Goal: Task Accomplishment & Management: Manage account settings

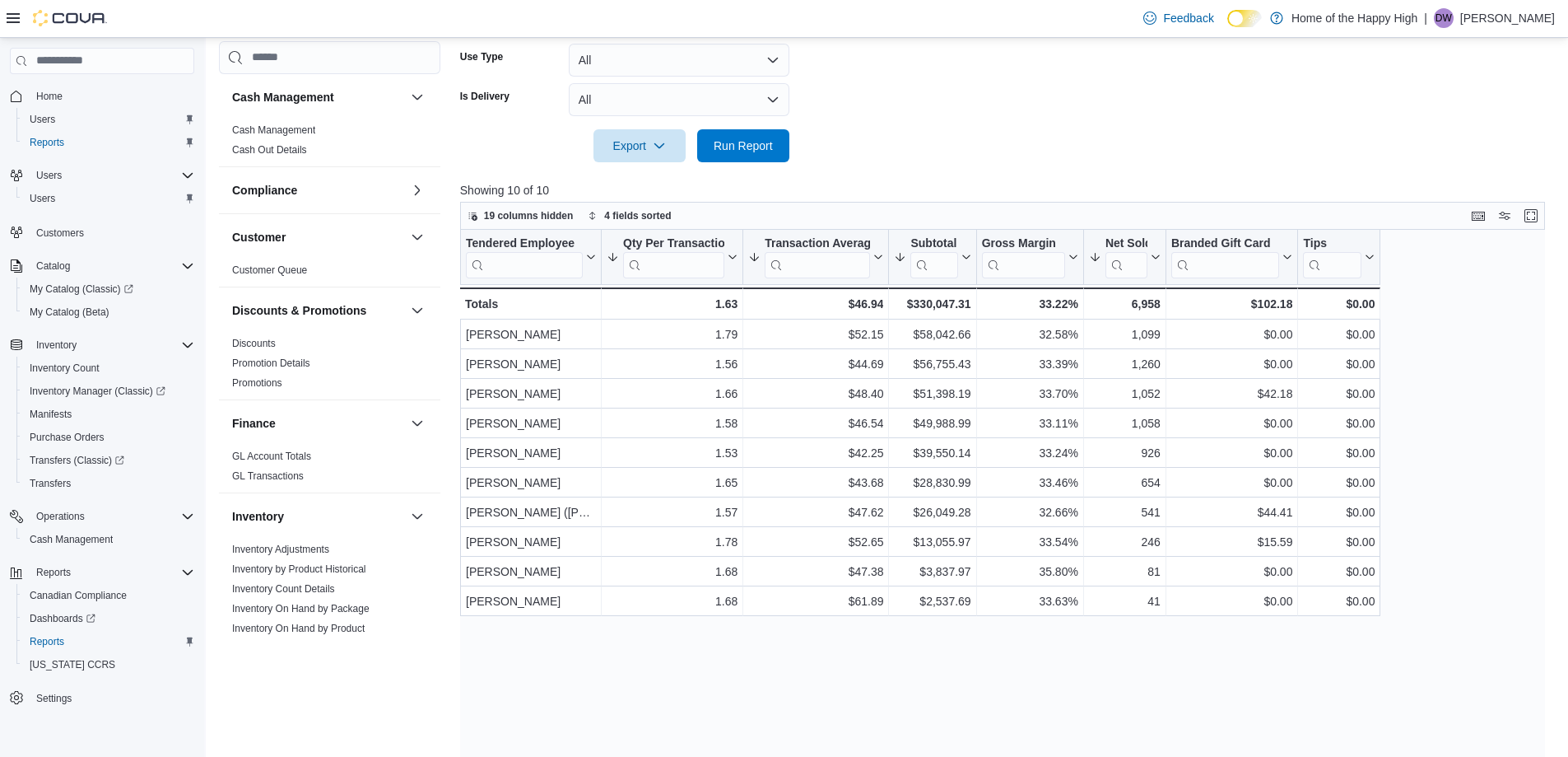
scroll to position [869, 0]
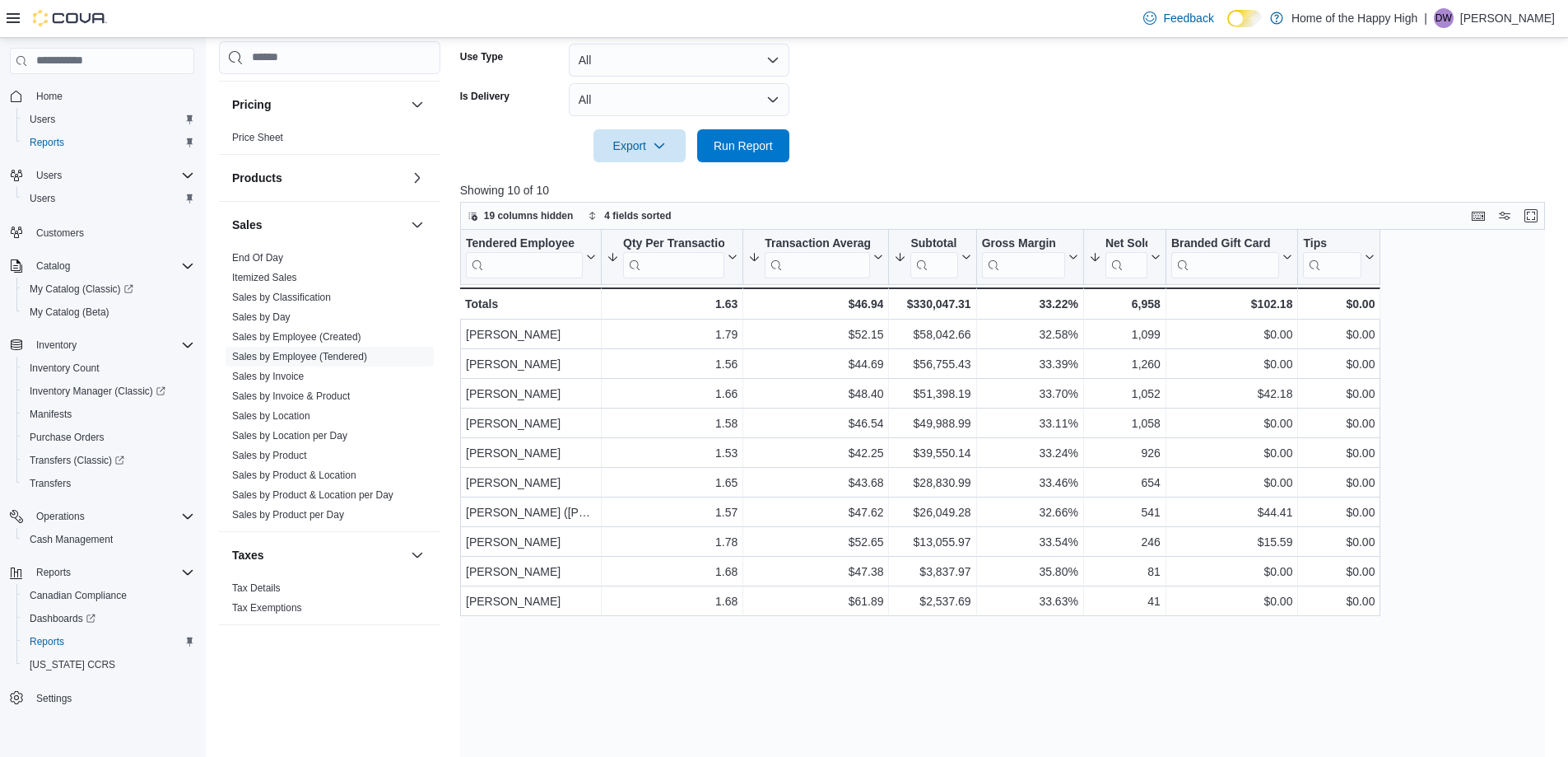
click at [1482, 18] on p "[PERSON_NAME]" at bounding box center [1507, 18] width 94 height 20
click at [1455, 160] on span "Sign Out" at bounding box center [1449, 160] width 45 height 17
